Goal: Entertainment & Leisure: Browse casually

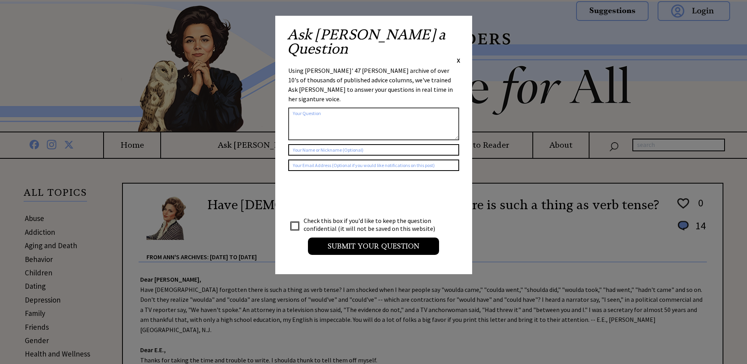
click at [460, 32] on div "Ask Ann a Question X Using Ann Landers' 47 vear archive of over 10's of thousan…" at bounding box center [373, 145] width 197 height 258
click at [458, 56] on span "X" at bounding box center [458, 60] width 4 height 8
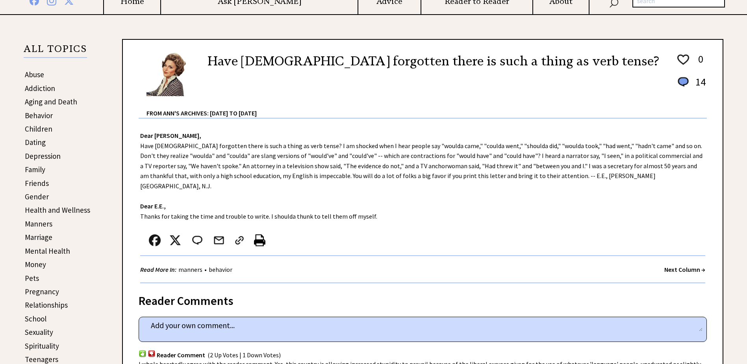
scroll to position [157, 0]
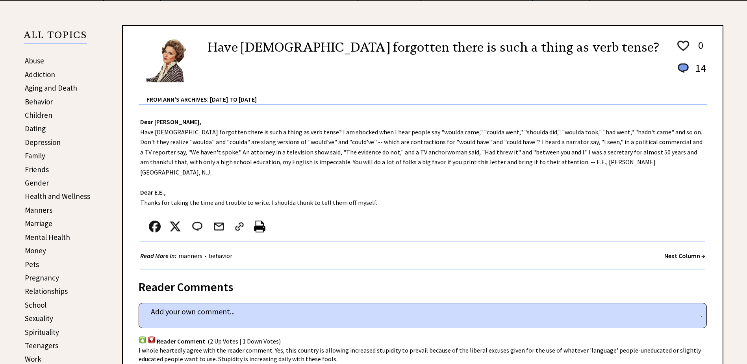
click at [671, 251] on strong "Next Column →" at bounding box center [684, 255] width 41 height 8
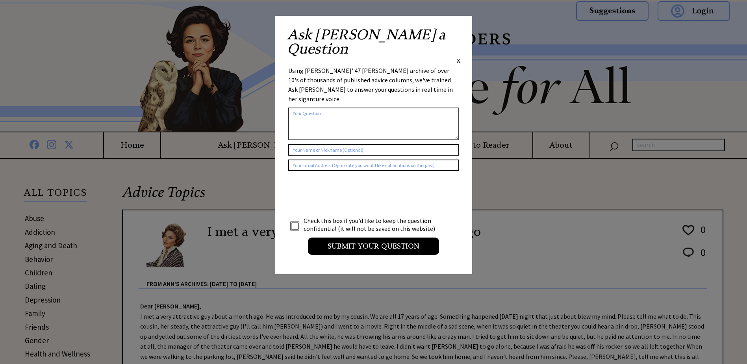
click at [460, 31] on div "Ask Ann a Question X Using Ann Landers' 47 vear archive of over 10's of thousan…" at bounding box center [373, 145] width 197 height 258
click at [456, 56] on span "X" at bounding box center [458, 60] width 4 height 8
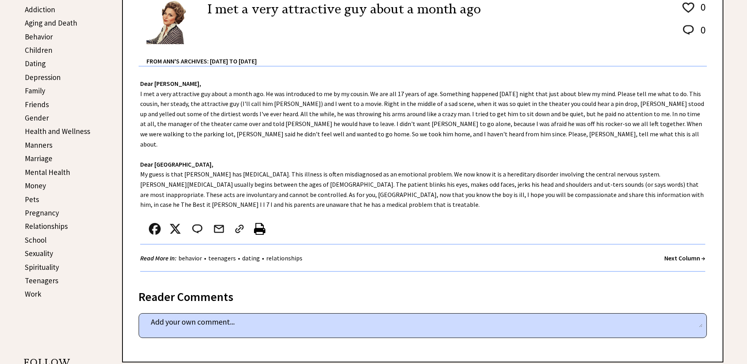
scroll to position [236, 0]
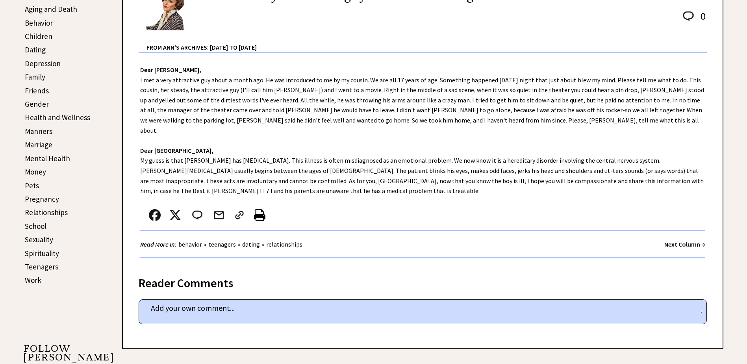
click at [673, 240] on strong "Next Column →" at bounding box center [684, 244] width 41 height 8
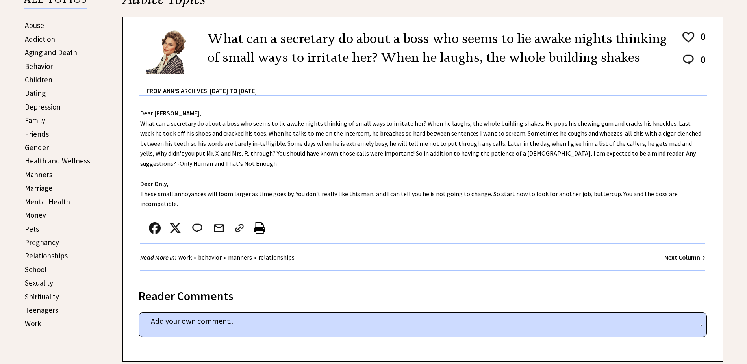
scroll to position [197, 0]
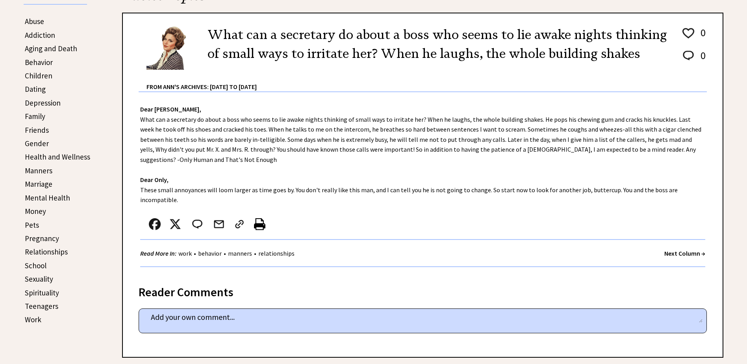
click at [667, 249] on strong "Next Column →" at bounding box center [684, 253] width 41 height 8
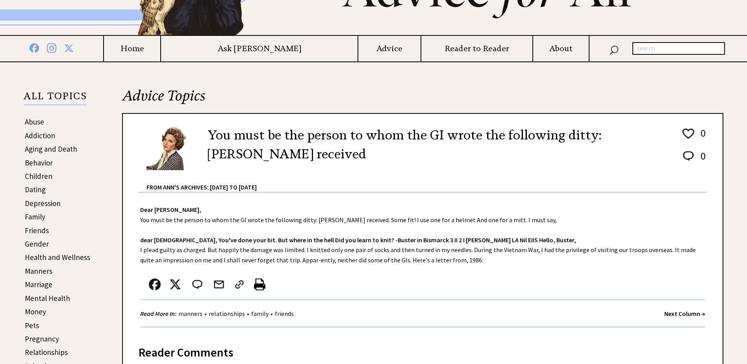
scroll to position [118, 0]
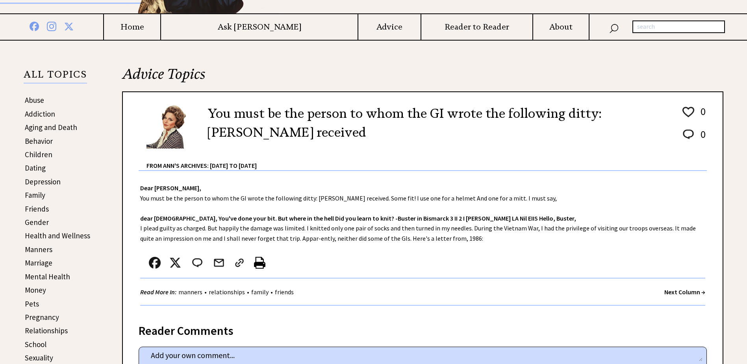
click at [668, 291] on strong "Next Column →" at bounding box center [684, 292] width 41 height 8
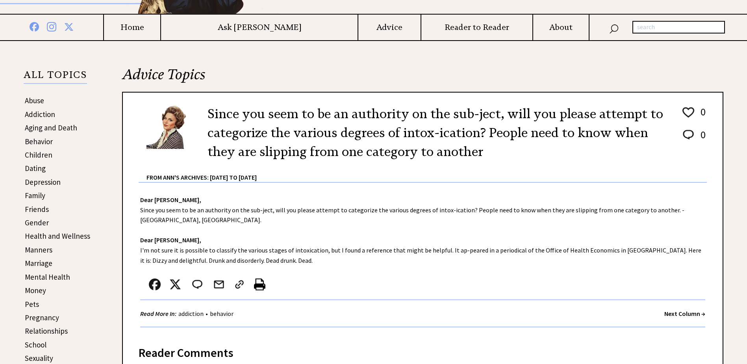
scroll to position [118, 0]
click at [676, 309] on strong "Next Column →" at bounding box center [684, 313] width 41 height 8
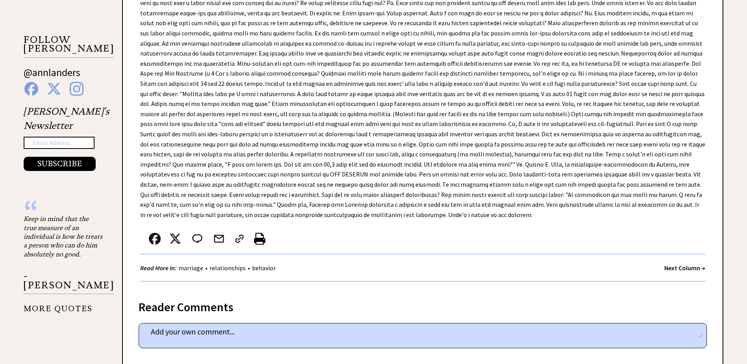
scroll to position [551, 0]
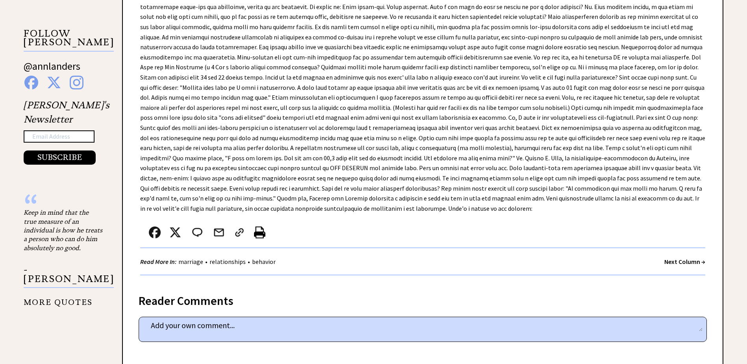
click at [668, 257] on strong "Next Column →" at bounding box center [684, 261] width 41 height 8
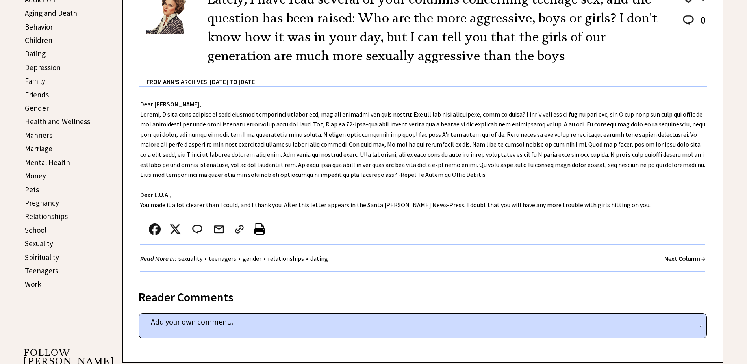
scroll to position [236, 0]
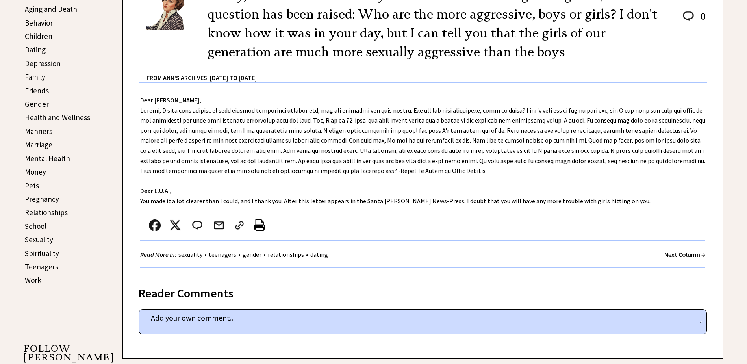
click at [667, 254] on strong "Next Column →" at bounding box center [684, 254] width 41 height 8
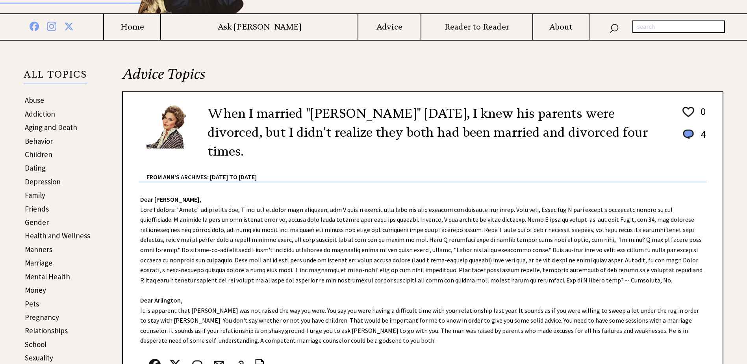
scroll to position [157, 0]
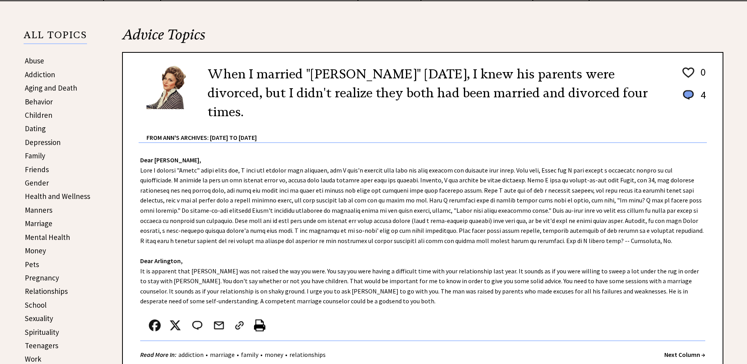
click at [672, 350] on strong "Next Column →" at bounding box center [684, 354] width 41 height 8
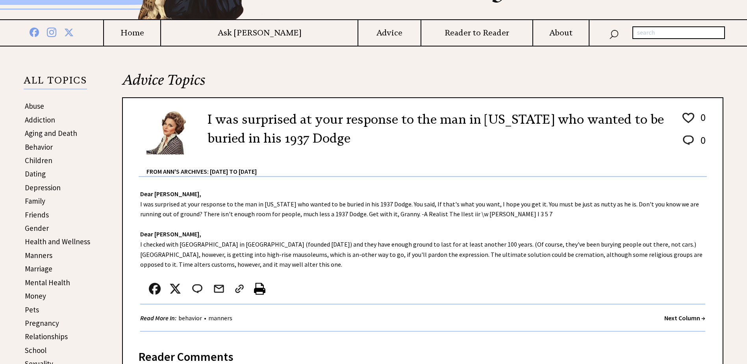
scroll to position [118, 0]
